Goal: Understand process/instructions

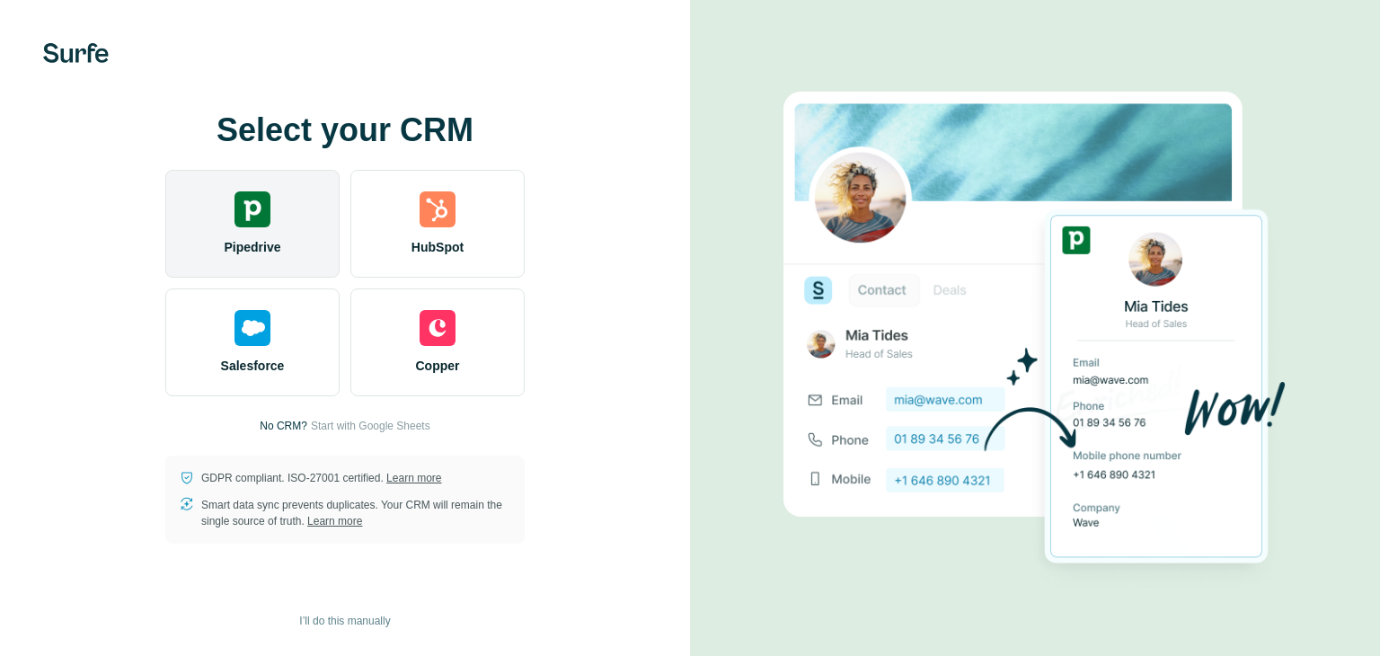
click at [248, 241] on span "Pipedrive" at bounding box center [252, 247] width 57 height 18
